Goal: Task Accomplishment & Management: Manage account settings

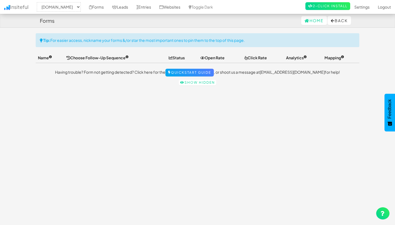
select select "2528"
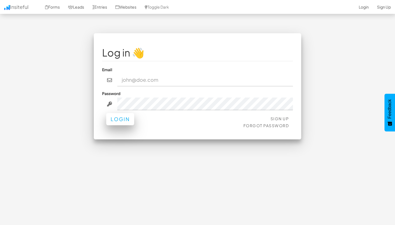
type input "[EMAIL_ADDRESS][DOMAIN_NAME]"
click at [121, 121] on button "Login" at bounding box center [120, 119] width 28 height 12
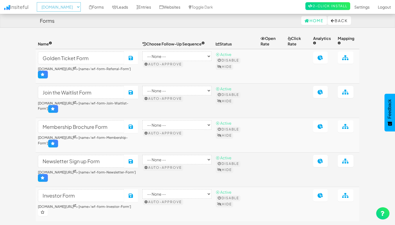
click at [72, 8] on select "-- None -- theeasies.com www.joinopus.org joinopus.org" at bounding box center [59, 6] width 44 height 9
select select "2528"
click at [38, 2] on select "-- None -- theeasies.com www.joinopus.org joinopus.org" at bounding box center [59, 6] width 44 height 9
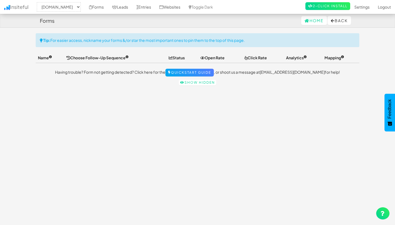
select select "2528"
click at [99, 4] on link "Forms" at bounding box center [96, 7] width 23 height 14
select select "2528"
click at [181, 9] on link "Websites" at bounding box center [169, 7] width 29 height 14
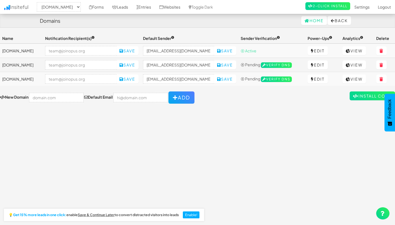
select select "2528"
click at [350, 81] on link "View" at bounding box center [354, 78] width 24 height 9
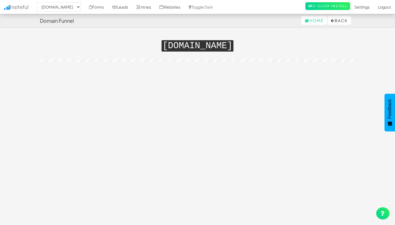
select select "2528"
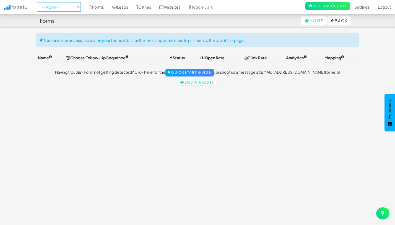
click at [60, 7] on select "-- None -- [DOMAIN_NAME] [DOMAIN_NAME] [DOMAIN_NAME]" at bounding box center [59, 6] width 44 height 9
select select "2530"
click at [38, 2] on select "-- None -- [DOMAIN_NAME] [DOMAIN_NAME] [DOMAIN_NAME]" at bounding box center [59, 6] width 44 height 9
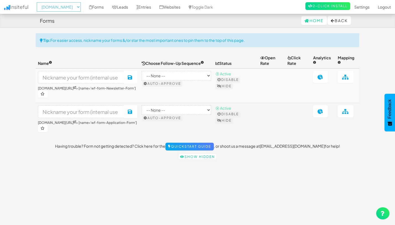
click at [65, 7] on select "-- None -- [DOMAIN_NAME] [DOMAIN_NAME] [DOMAIN_NAME]" at bounding box center [59, 6] width 44 height 9
select select "2352"
click at [38, 2] on select "-- None -- [DOMAIN_NAME] [DOMAIN_NAME] [DOMAIN_NAME]" at bounding box center [59, 6] width 44 height 9
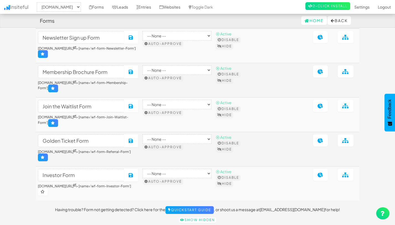
scroll to position [35, 0]
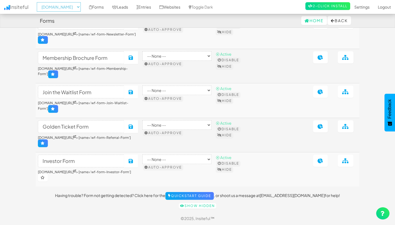
click at [59, 6] on select "-- None -- [DOMAIN_NAME] [DOMAIN_NAME] [DOMAIN_NAME]" at bounding box center [59, 6] width 44 height 9
select select "2344"
click at [38, 2] on select "-- None -- [DOMAIN_NAME] [DOMAIN_NAME] [DOMAIN_NAME]" at bounding box center [59, 6] width 44 height 9
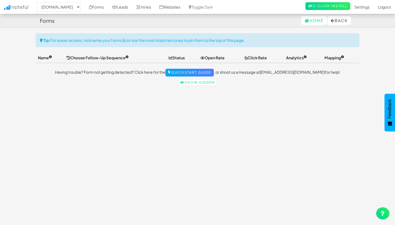
scroll to position [13, 0]
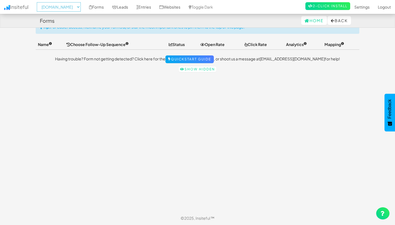
click at [64, 7] on select "-- None -- [DOMAIN_NAME] [DOMAIN_NAME] [DOMAIN_NAME]" at bounding box center [59, 6] width 44 height 9
select select "2530"
click at [38, 2] on select "-- None -- [DOMAIN_NAME] [DOMAIN_NAME] [DOMAIN_NAME]" at bounding box center [59, 6] width 44 height 9
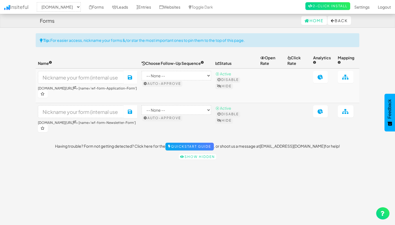
select select "2530"
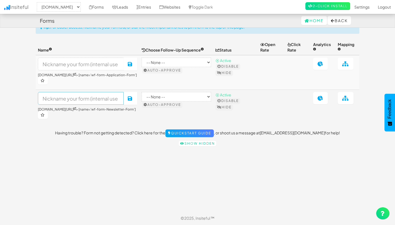
click at [66, 98] on input at bounding box center [81, 98] width 86 height 13
type input "Easies Newsletter Sign Up"
click at [58, 9] on select "-- None -- www.theeasies.com www.joinopus.org joinopus.org" at bounding box center [59, 6] width 44 height 9
select select "2352"
click at [38, 2] on select "-- None -- www.theeasies.com www.joinopus.org joinopus.org" at bounding box center [59, 6] width 44 height 9
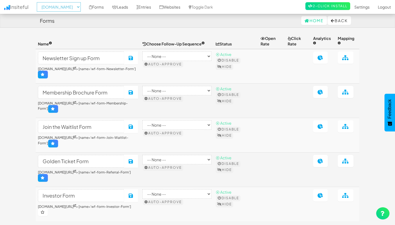
click at [58, 6] on select "-- None -- www.theeasies.com www.joinopus.org joinopus.org" at bounding box center [59, 6] width 44 height 9
select select "2530"
click at [38, 2] on select "-- None -- www.theeasies.com www.joinopus.org joinopus.org" at bounding box center [59, 6] width 44 height 9
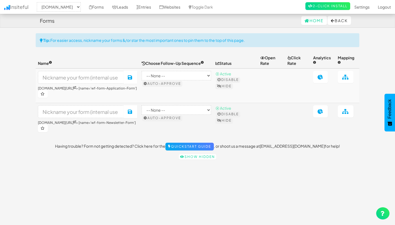
select select "2530"
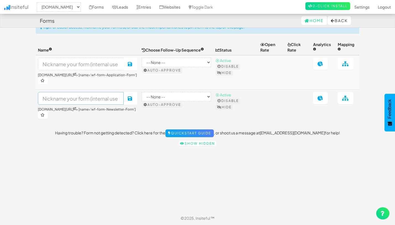
click at [74, 97] on input at bounding box center [81, 98] width 86 height 13
click at [76, 100] on input "Newsletter Sihn up Form" at bounding box center [81, 98] width 86 height 13
type input "Newsletter Sign up Form"
click at [137, 102] on button "Save" at bounding box center [130, 98] width 14 height 13
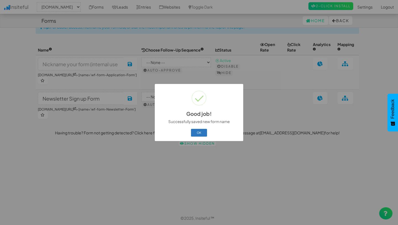
click at [197, 131] on button "OK" at bounding box center [199, 133] width 16 height 8
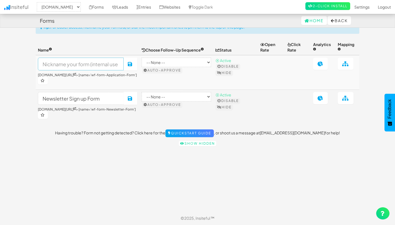
click at [108, 63] on input at bounding box center [81, 64] width 86 height 13
type input "Application Form"
click at [133, 62] on icon at bounding box center [130, 63] width 5 height 5
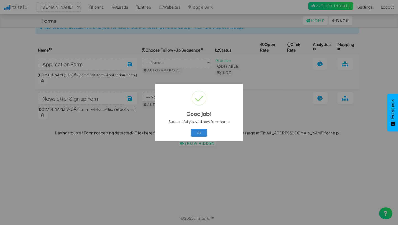
click at [113, 40] on div "Good job! × Successfully saved new form name OK Cancel" at bounding box center [199, 112] width 398 height 225
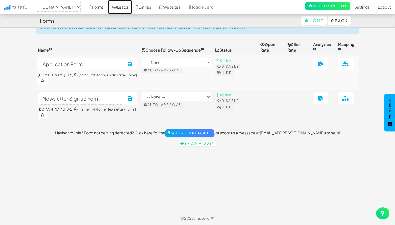
click at [131, 8] on link "Leads" at bounding box center [120, 7] width 24 height 14
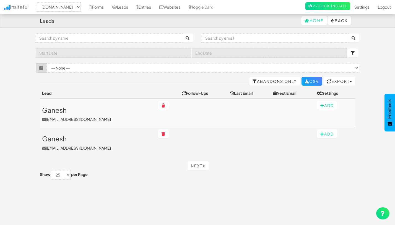
select select "2530"
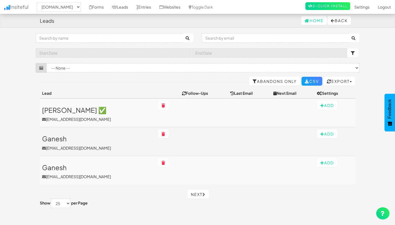
select select "2530"
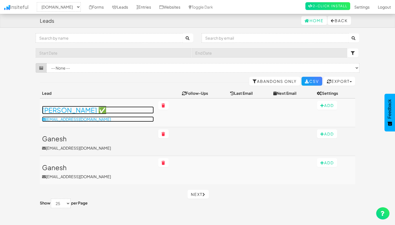
click at [51, 112] on h3 "[PERSON_NAME] ✅" at bounding box center [98, 109] width 112 height 7
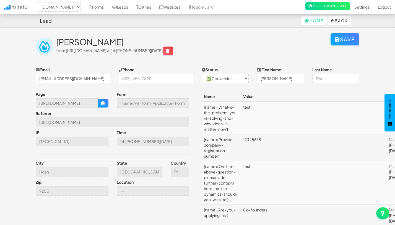
select select "2530"
select select "1"
select select "2530"
select select "1"
click at [129, 9] on link "Leads" at bounding box center [120, 7] width 24 height 14
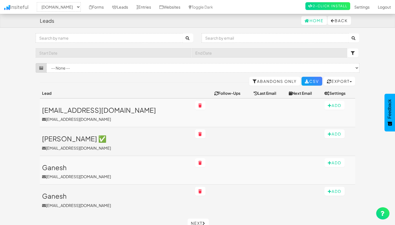
select select "2530"
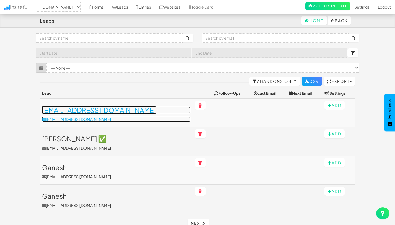
click at [82, 109] on h3 "[EMAIL_ADDRESS][DOMAIN_NAME]" at bounding box center [116, 109] width 149 height 7
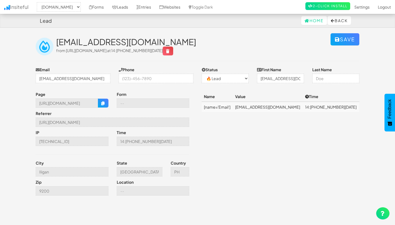
select select "2530"
select select "0"
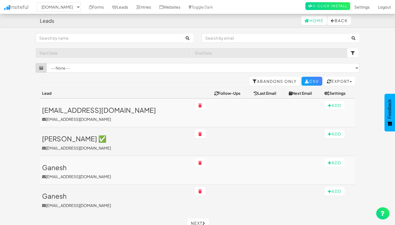
select select "2530"
click at [256, 82] on link "Abandons Only" at bounding box center [274, 81] width 51 height 9
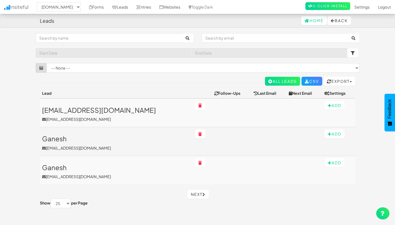
select select "2530"
click at [42, 6] on select "-- None -- www.theeasies.com www.joinopus.org joinopus.org" at bounding box center [59, 6] width 44 height 9
click at [38, 2] on select "-- None -- www.theeasies.com www.joinopus.org joinopus.org" at bounding box center [59, 6] width 44 height 9
click at [44, 7] on select "-- None -- www.theeasies.com www.joinopus.org joinopus.org" at bounding box center [59, 6] width 44 height 9
click at [38, 2] on select "-- None -- www.theeasies.com www.joinopus.org joinopus.org" at bounding box center [59, 6] width 44 height 9
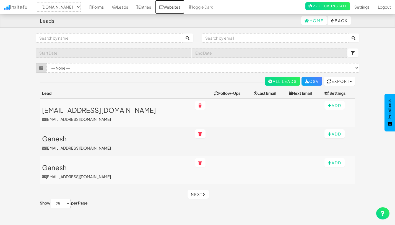
click at [181, 9] on link "Websites" at bounding box center [169, 7] width 29 height 14
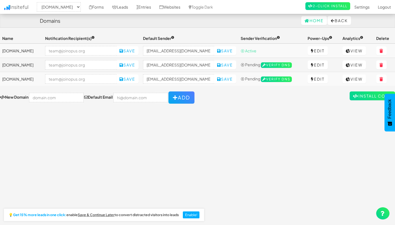
select select "2530"
drag, startPoint x: 42, startPoint y: 80, endPoint x: 0, endPoint y: 79, distance: 41.8
click at [0, 79] on td "[DOMAIN_NAME]" at bounding box center [21, 79] width 43 height 14
copy td "[DOMAIN_NAME]"
click at [103, 7] on link "Forms" at bounding box center [96, 7] width 23 height 14
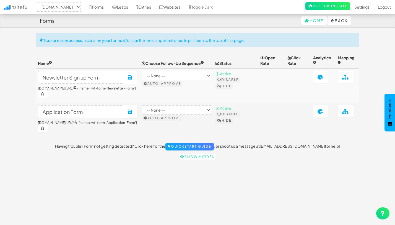
select select "2530"
click at [131, 6] on link "Leads" at bounding box center [120, 7] width 24 height 14
click at [132, 8] on link "Leads" at bounding box center [120, 7] width 24 height 14
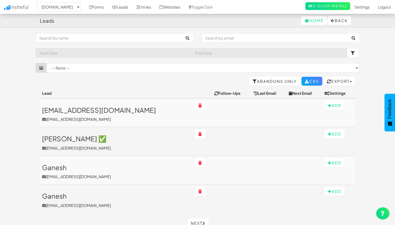
select select "2530"
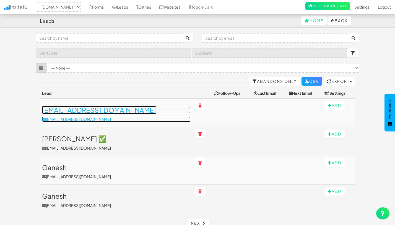
click at [70, 110] on h3 "carlasaga217@gmail.com" at bounding box center [116, 109] width 149 height 7
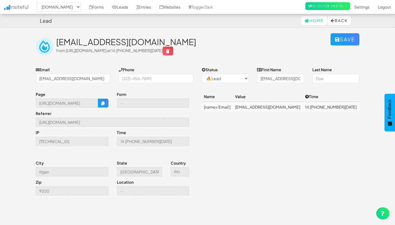
select select "2530"
select select "0"
click at [81, 7] on select "-- None -- [DOMAIN_NAME] [DOMAIN_NAME] [DOMAIN_NAME]" at bounding box center [59, 6] width 44 height 9
select select "2352"
click at [38, 2] on select "-- None -- [DOMAIN_NAME] [DOMAIN_NAME] [DOMAIN_NAME]" at bounding box center [59, 6] width 44 height 9
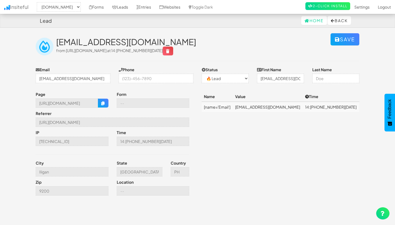
select select "2352"
select select "0"
click at [131, 8] on link "Leads" at bounding box center [120, 7] width 24 height 14
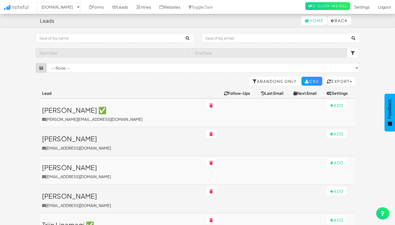
select select "2352"
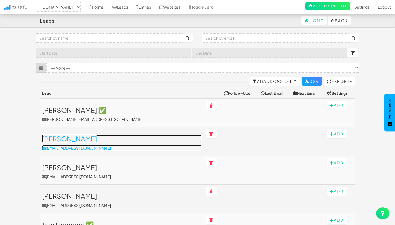
click at [64, 138] on h3 "[PERSON_NAME]" at bounding box center [122, 138] width 160 height 7
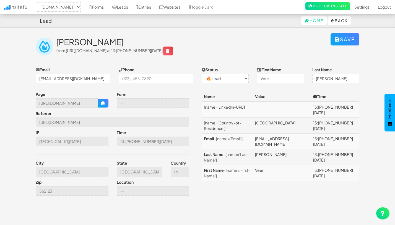
select select "2352"
select select "0"
click at [77, 9] on select "-- None -- [DOMAIN_NAME] [DOMAIN_NAME] [DOMAIN_NAME]" at bounding box center [59, 6] width 44 height 9
select select "2530"
click at [38, 2] on select "-- None -- www.theeasies.com www.joinopus.org joinopus.org" at bounding box center [59, 6] width 44 height 9
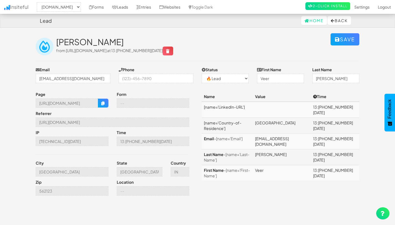
select select "2530"
select select "0"
click at [132, 9] on link "Leads" at bounding box center [120, 7] width 24 height 14
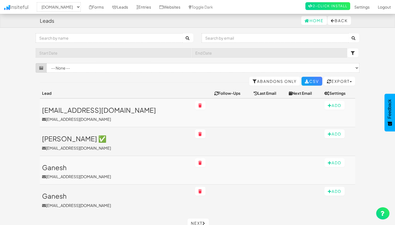
select select "2530"
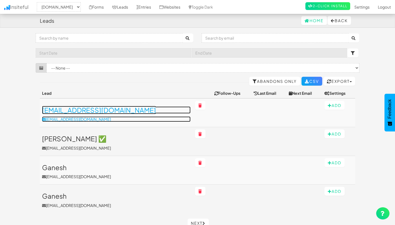
click at [86, 112] on h3 "[EMAIL_ADDRESS][DOMAIN_NAME]" at bounding box center [116, 109] width 149 height 7
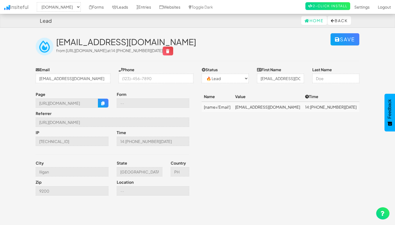
select select "2530"
select select "0"
drag, startPoint x: 119, startPoint y: 52, endPoint x: 138, endPoint y: 53, distance: 18.8
click at [138, 53] on span "from https://www.theeasies.com/apply-now at 14:09 10.06.25" at bounding box center [114, 50] width 117 height 5
copy span "apply-now"
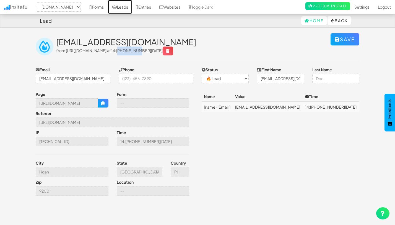
click at [121, 7] on link "Leads" at bounding box center [120, 7] width 24 height 14
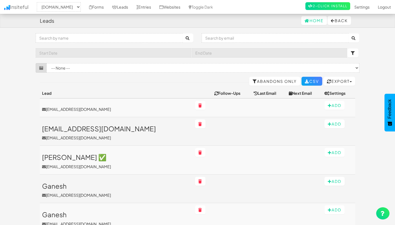
select select "2530"
